Goal: Navigation & Orientation: Find specific page/section

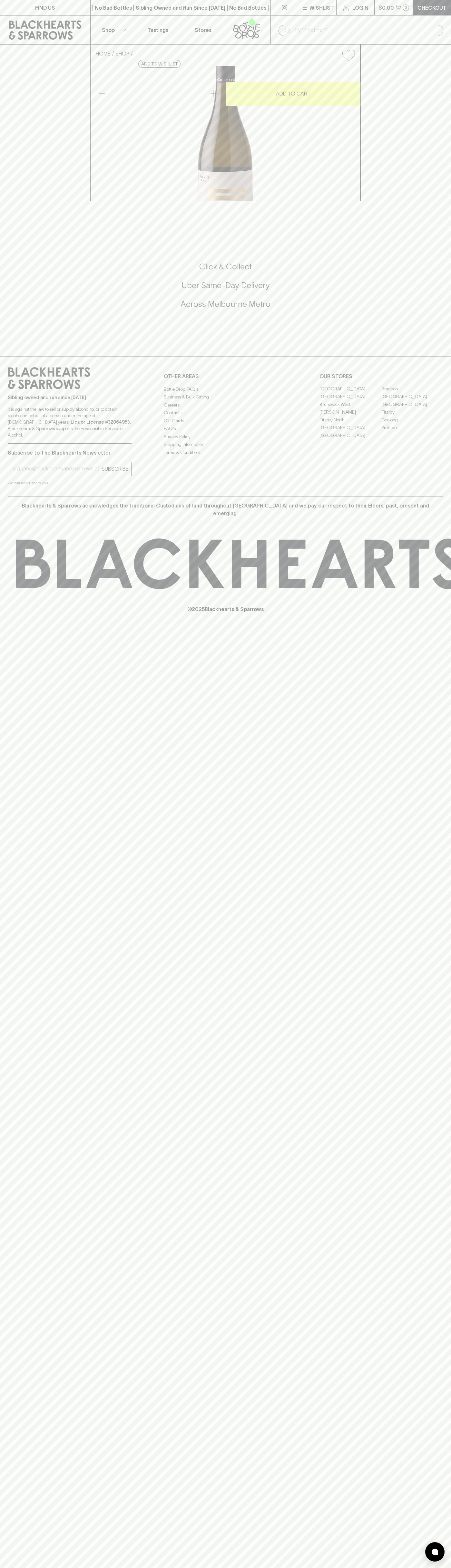
click at [178, 32] on link "Tastings" at bounding box center [158, 30] width 45 height 29
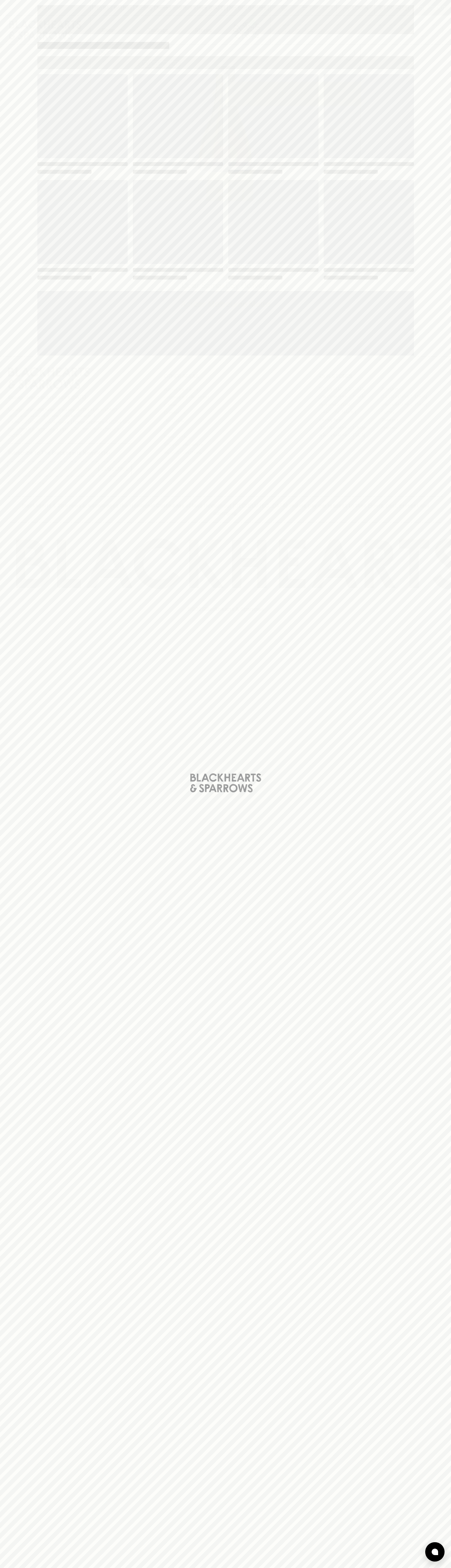
click at [429, 1060] on div "Loading" at bounding box center [225, 784] width 451 height 1568
click at [23, 1568] on html "FIND US | No Bad Bottles | Sibling Owned and Run Since [DATE] | No Bad Bottles …" at bounding box center [225, 784] width 451 height 1568
click at [26, 1180] on div "Loading" at bounding box center [225, 784] width 451 height 1568
